Goal: Task Accomplishment & Management: Complete application form

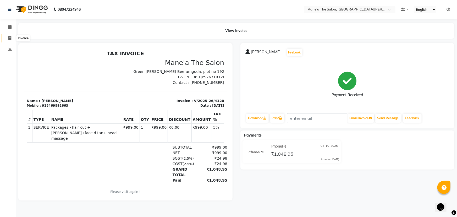
click at [8, 36] on span at bounding box center [9, 38] width 9 height 6
select select "service"
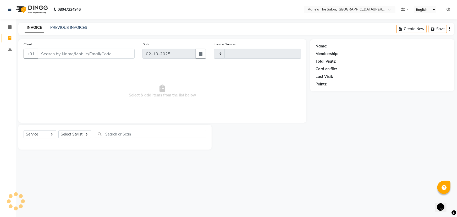
type input "4121"
select select "7205"
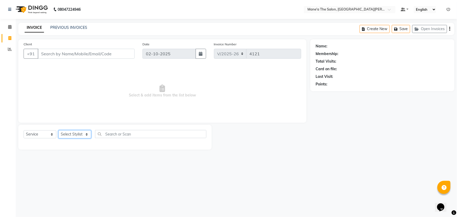
click at [73, 136] on select "Select Stylist" at bounding box center [74, 134] width 33 height 8
select select "85411"
click at [58, 130] on select "Select Stylist Anil Faeam Junaid New Manager [PERSON_NAME] Owner Rani [PERSON_N…" at bounding box center [74, 134] width 33 height 8
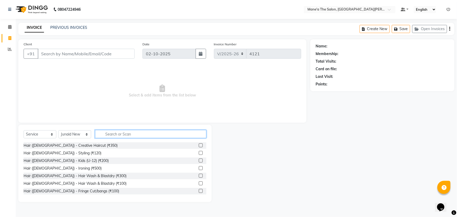
click at [112, 131] on input "text" at bounding box center [150, 134] width 111 height 8
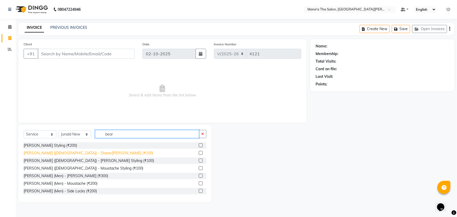
type input "bear"
click at [67, 153] on div "[PERSON_NAME] ([DEMOGRAPHIC_DATA]) - Shave/[PERSON_NAME] (₹100)" at bounding box center [89, 153] width 130 height 6
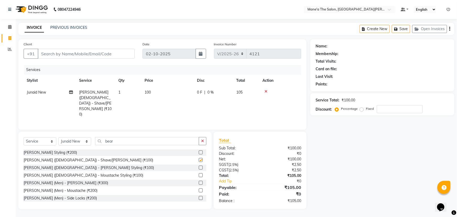
checkbox input "false"
click at [204, 137] on button "button" at bounding box center [203, 141] width 8 height 8
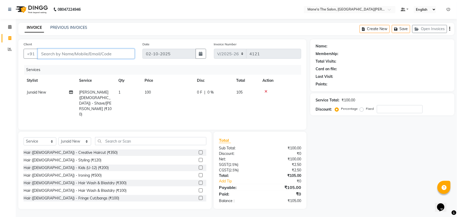
click at [102, 53] on input "Client" at bounding box center [86, 54] width 97 height 10
click at [211, 93] on span "0 %" at bounding box center [211, 93] width 6 height 6
select select "85411"
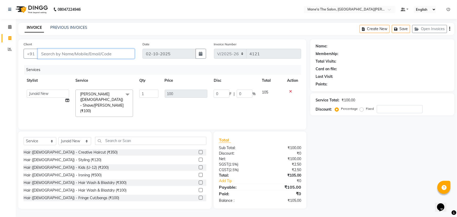
click at [105, 56] on input "Client" at bounding box center [86, 54] width 97 height 10
click at [194, 109] on div "Services Stylist Service Qty Price Disc Total Action Anil Faeam Junaid New Mana…" at bounding box center [163, 94] width 278 height 59
click at [222, 94] on input "0" at bounding box center [222, 94] width 16 height 8
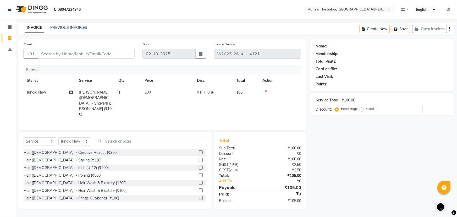
click at [189, 98] on td "100" at bounding box center [168, 103] width 52 height 34
select select "85411"
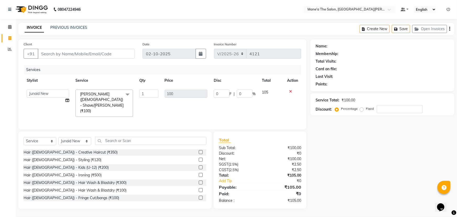
click at [189, 98] on td "100" at bounding box center [186, 103] width 49 height 34
click at [243, 96] on input "0" at bounding box center [245, 94] width 16 height 8
click at [291, 90] on div at bounding box center [292, 92] width 11 height 4
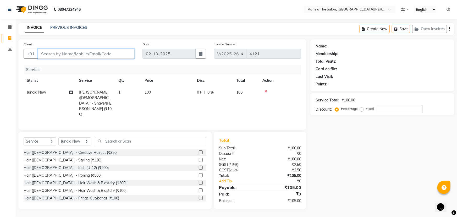
click at [71, 51] on input "Client" at bounding box center [86, 54] width 97 height 10
type input "9"
type input "0"
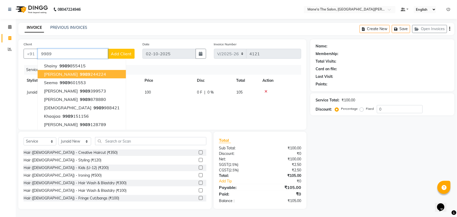
click at [57, 73] on span "[PERSON_NAME]" at bounding box center [61, 74] width 34 height 5
type input "9989244224"
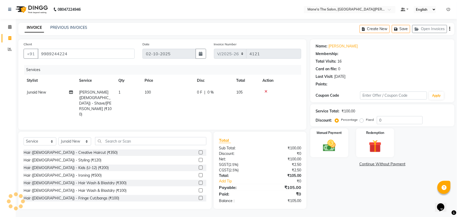
select select "1: Object"
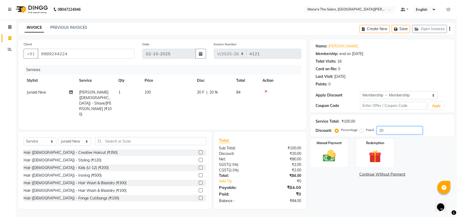
click at [388, 129] on input "20" at bounding box center [400, 130] width 46 height 8
type input "2"
type input "10"
click at [329, 153] on img at bounding box center [329, 155] width 21 height 15
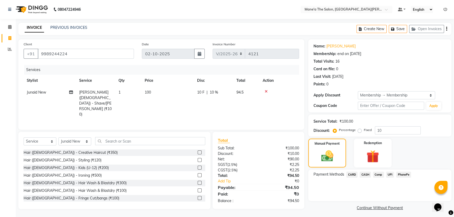
click at [366, 173] on span "CASH" at bounding box center [365, 175] width 11 height 6
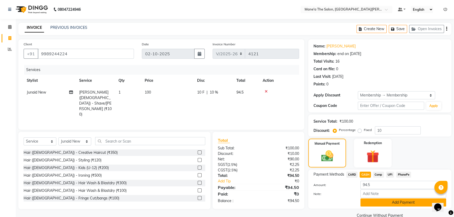
click at [392, 204] on button "Add Payment" at bounding box center [403, 202] width 86 height 8
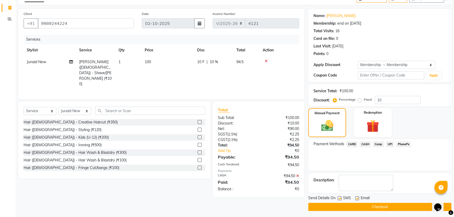
scroll to position [32, 0]
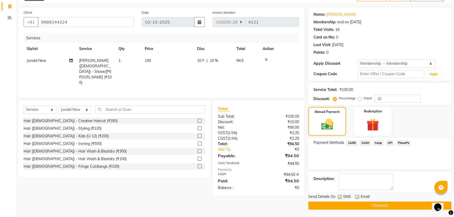
click at [373, 204] on button "Checkout" at bounding box center [379, 206] width 143 height 8
